Goal: Information Seeking & Learning: Learn about a topic

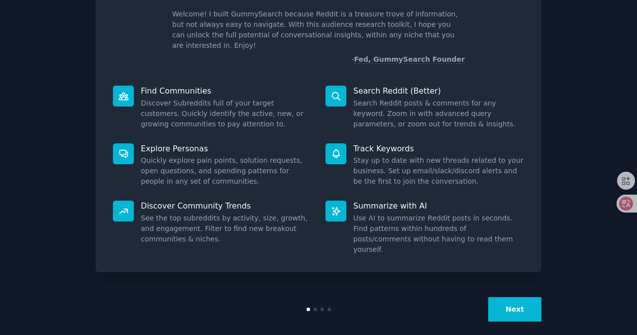
click at [523, 297] on button "Next" at bounding box center [515, 309] width 53 height 24
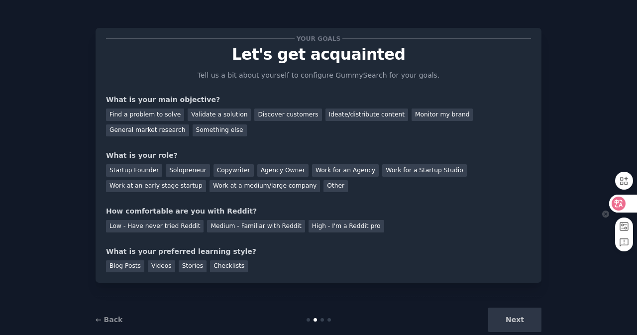
click at [628, 202] on div at bounding box center [623, 204] width 27 height 18
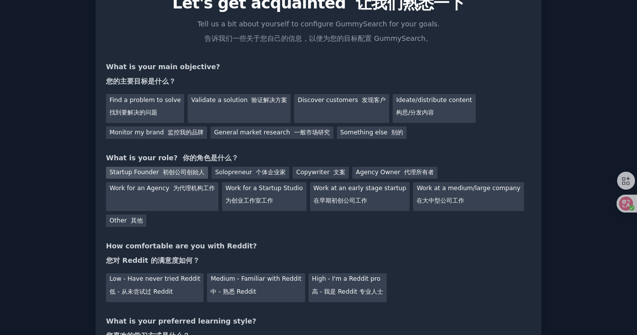
scroll to position [50, 0]
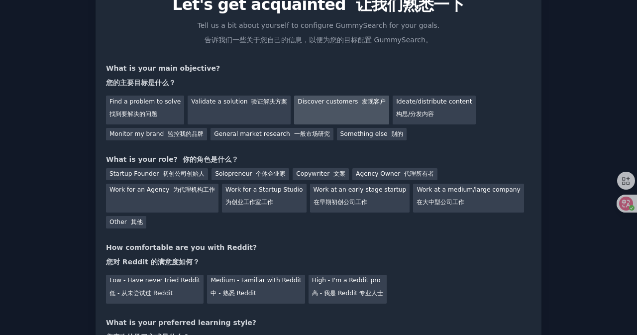
click at [340, 111] on div "Discover customers 发现客户" at bounding box center [341, 110] width 95 height 29
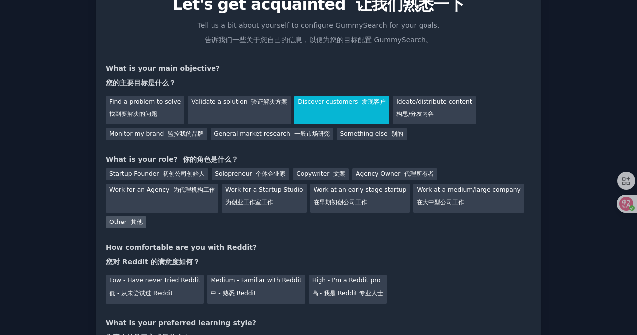
click at [123, 225] on div "Other 其他" at bounding box center [126, 222] width 40 height 12
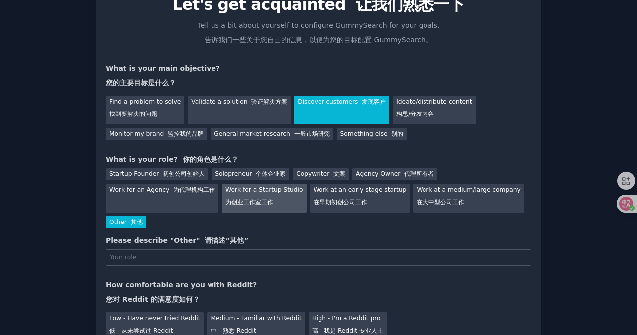
click at [252, 202] on font "为创业工作室工作" at bounding box center [250, 202] width 48 height 7
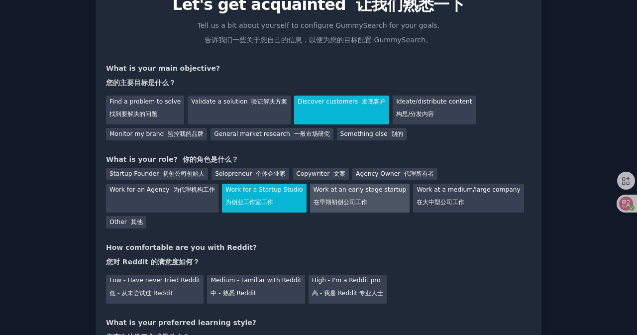
click at [333, 197] on div "Work at an early stage startup 在早期初创公司工作" at bounding box center [360, 198] width 100 height 29
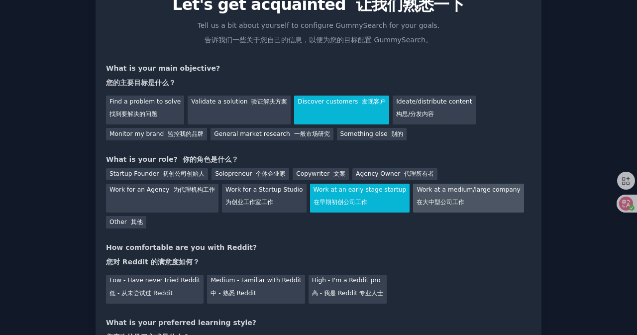
click at [417, 202] on font "在大中型公司工作" at bounding box center [441, 202] width 48 height 7
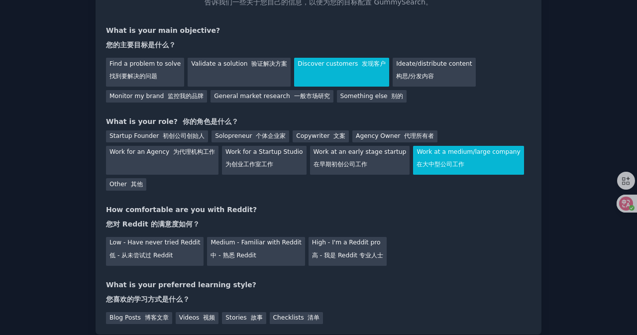
scroll to position [100, 0]
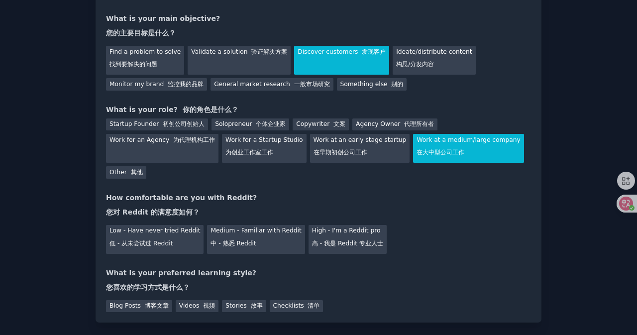
click at [269, 233] on div "Low - Have never tried Reddit 低 - 从未尝试过 Reddit Medium - Familiar with Reddit 中 …" at bounding box center [318, 238] width 425 height 32
click at [250, 243] on font "中 - 熟悉 Reddit" at bounding box center [233, 243] width 45 height 7
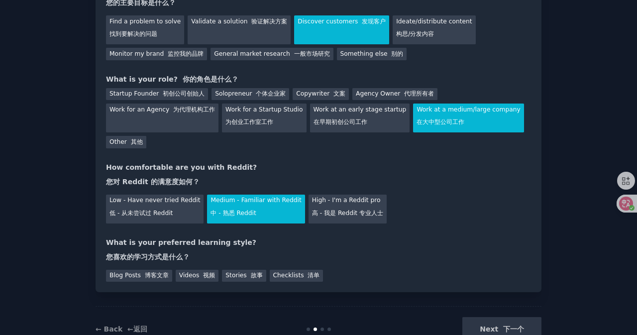
scroll to position [149, 0]
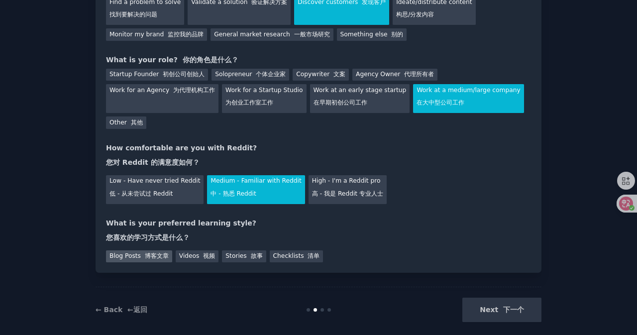
click at [164, 257] on font "博客文章" at bounding box center [157, 256] width 24 height 7
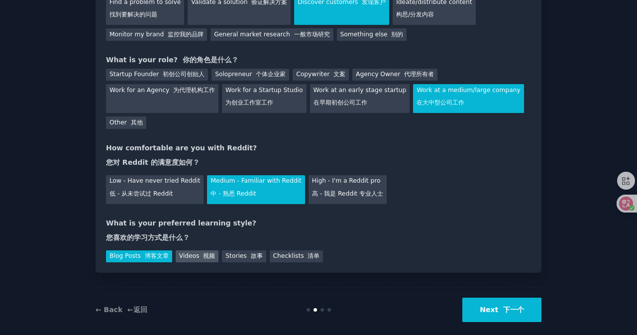
click at [207, 259] on font "视频" at bounding box center [209, 256] width 12 height 7
click at [150, 259] on font "博客文章" at bounding box center [157, 256] width 24 height 7
click at [482, 306] on button "Next 下一个" at bounding box center [502, 310] width 79 height 24
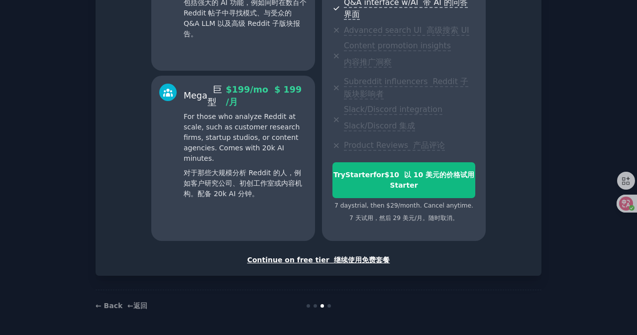
scroll to position [393, 0]
click at [323, 258] on div "Continue on free tier 继续使用免费套餐" at bounding box center [318, 260] width 425 height 10
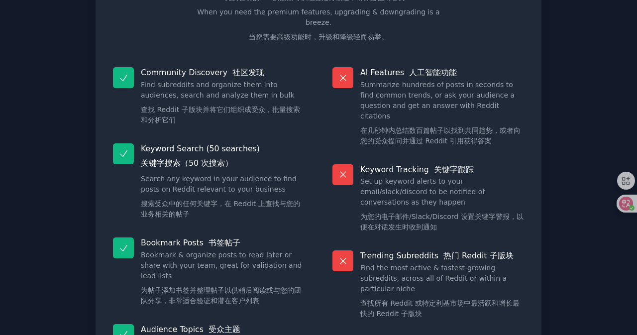
scroll to position [237, 0]
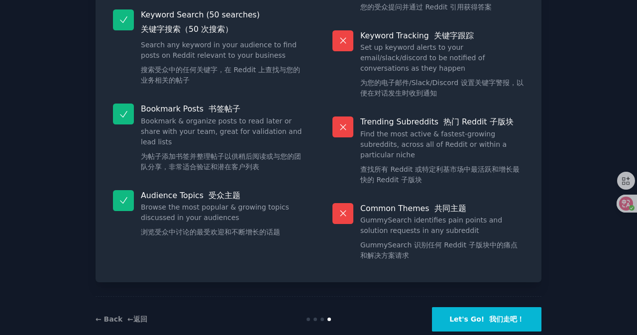
click at [460, 307] on button "Let's Go! 我们走吧！" at bounding box center [487, 319] width 110 height 24
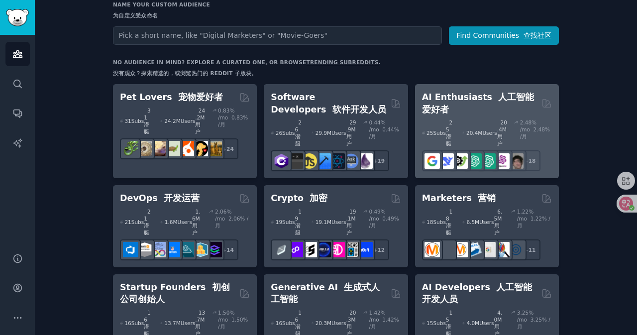
scroll to position [149, 0]
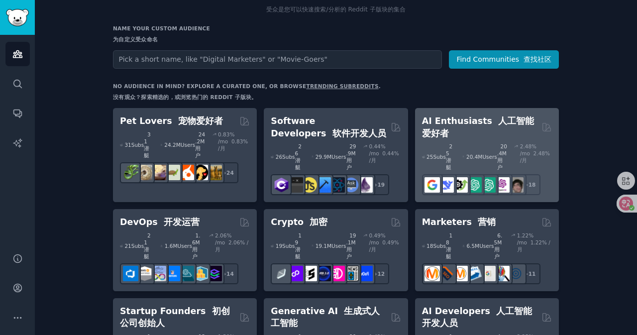
click at [454, 143] on div "25 Sub s 25 潜艇 20.4M Users 20.4M 用户 2.48 % /mo 2.48% /月" at bounding box center [487, 157] width 130 height 28
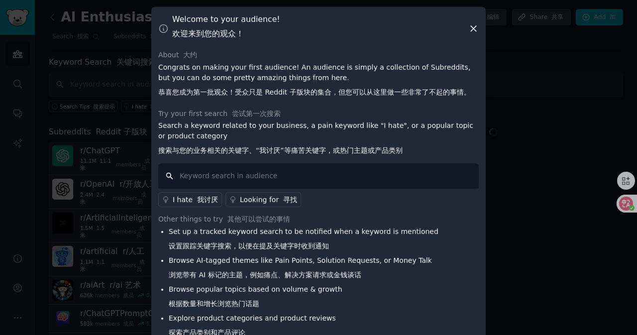
click at [281, 167] on input "text" at bounding box center [318, 175] width 321 height 25
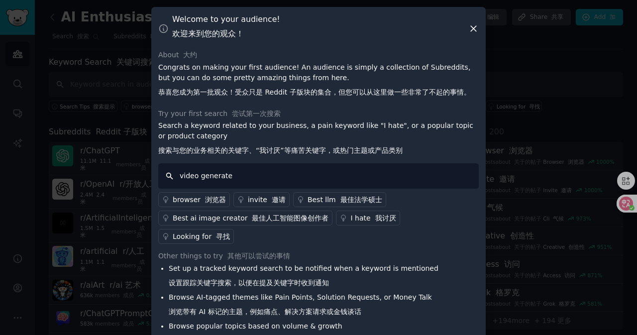
type input "video generater"
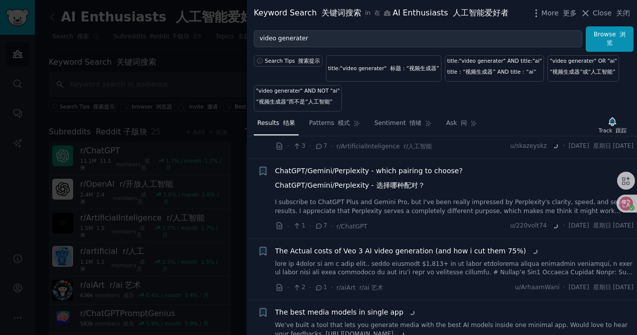
scroll to position [774, 0]
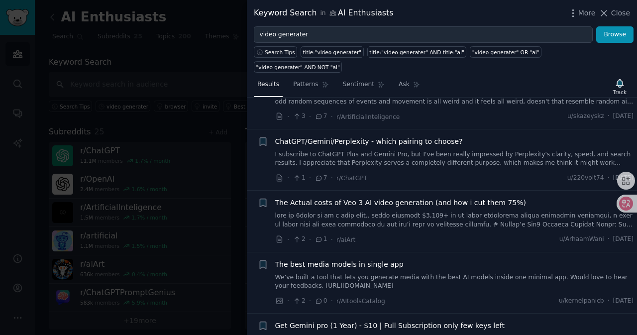
scroll to position [600, 0]
click at [618, 201] on icon at bounding box center [619, 204] width 8 height 8
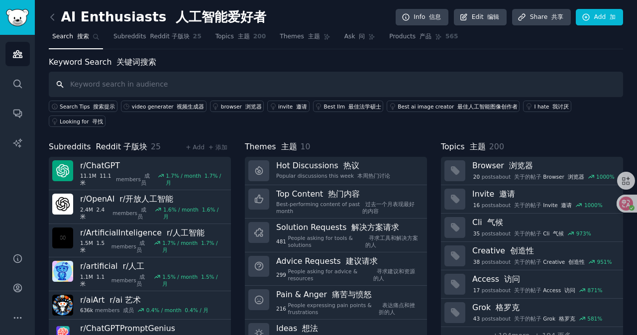
click at [260, 91] on input "text" at bounding box center [336, 84] width 575 height 25
click at [184, 108] on font "视频生成器" at bounding box center [190, 107] width 27 height 6
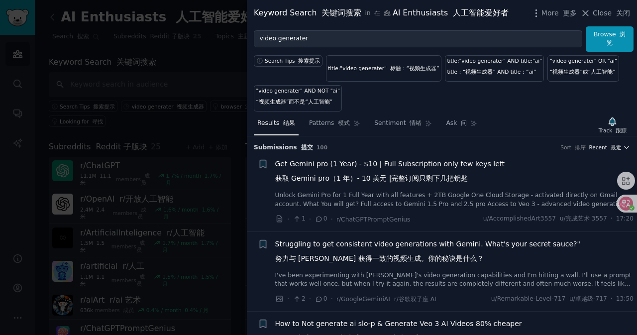
click at [612, 148] on font "最近" at bounding box center [616, 147] width 11 height 6
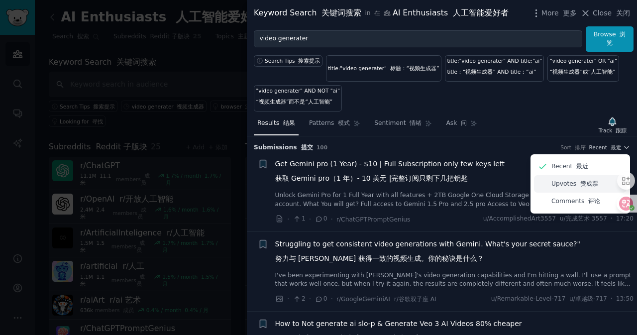
click at [578, 188] on div "Upvotes 赞成票" at bounding box center [580, 183] width 93 height 17
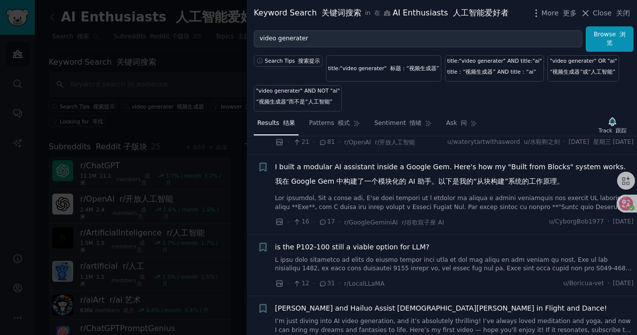
scroll to position [949, 0]
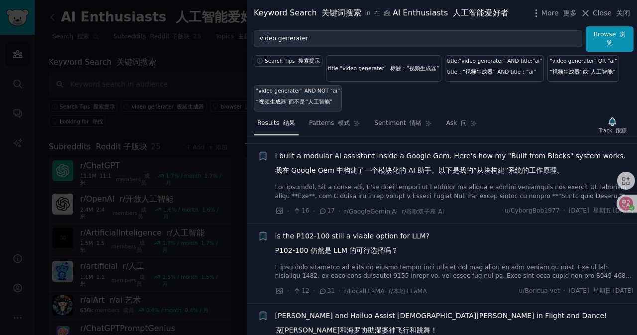
click at [316, 103] on font "“视频生成器”而不是“人工智能”" at bounding box center [294, 102] width 77 height 6
type input ""video generater" AND NOT "ai""
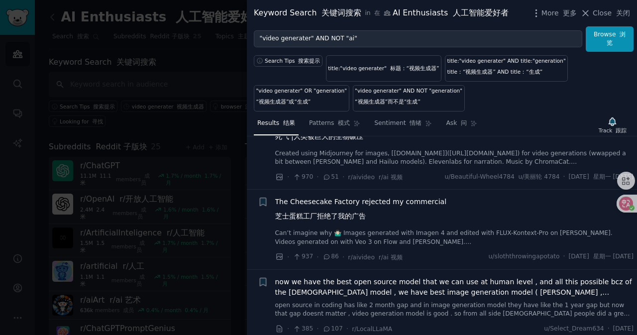
scroll to position [149, 0]
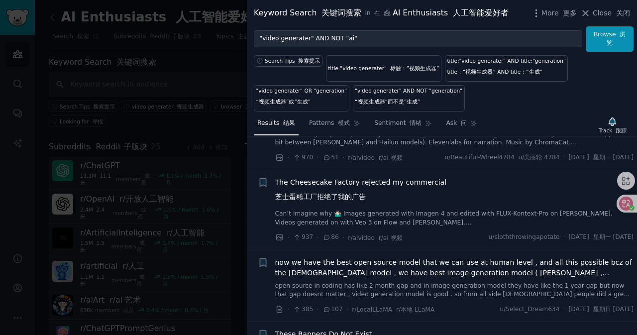
click at [412, 182] on span "The Cheesecake Factory rejected my commercial 芝士蛋糕工厂拒绝了我的广告" at bounding box center [361, 191] width 172 height 29
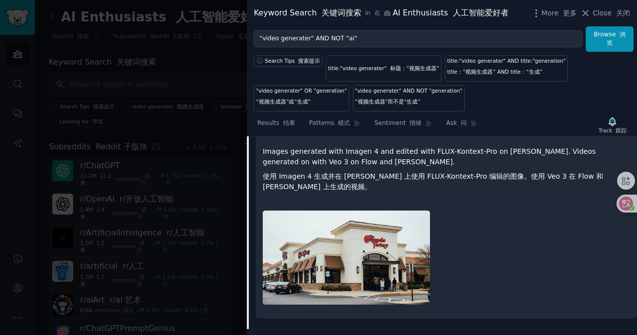
scroll to position [351, 0]
